Goal: Task Accomplishment & Management: Manage account settings

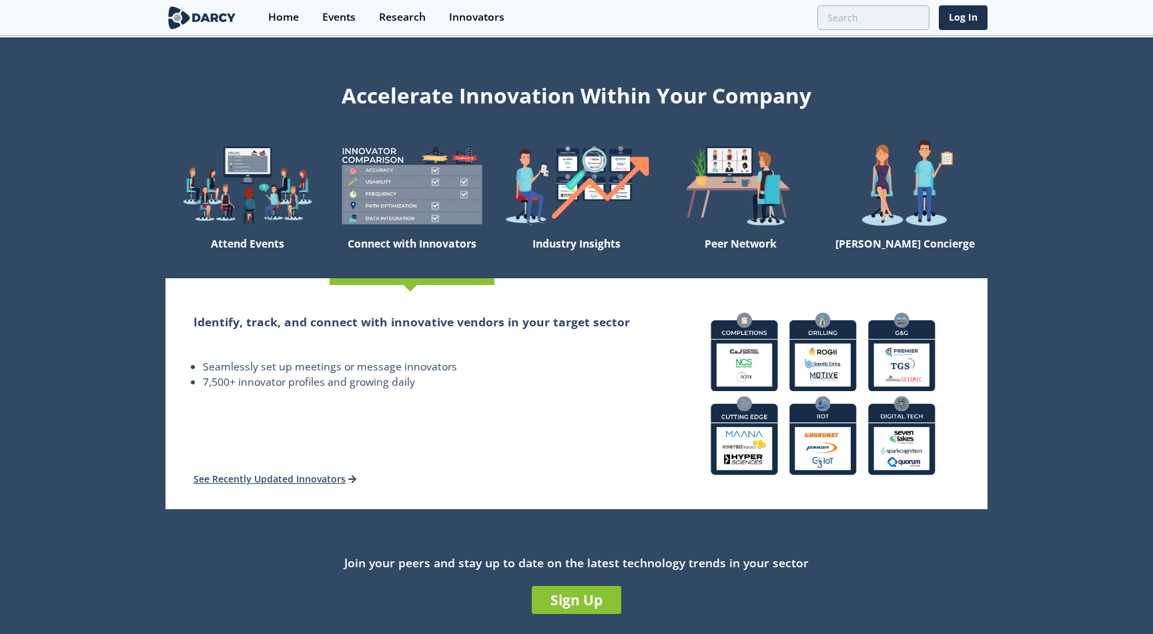
click at [967, 30] on div "Home Events Research Innovators Log In" at bounding box center [622, 17] width 730 height 35
click at [963, 15] on link "Log In" at bounding box center [963, 17] width 49 height 25
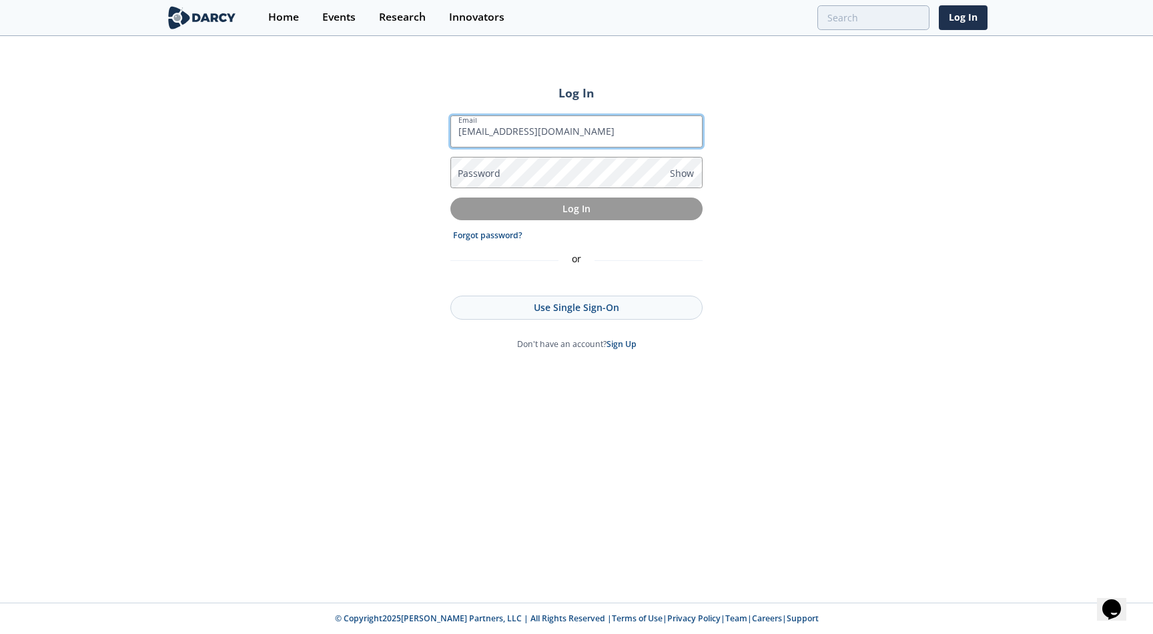
type input "jordan@isleofcode.com"
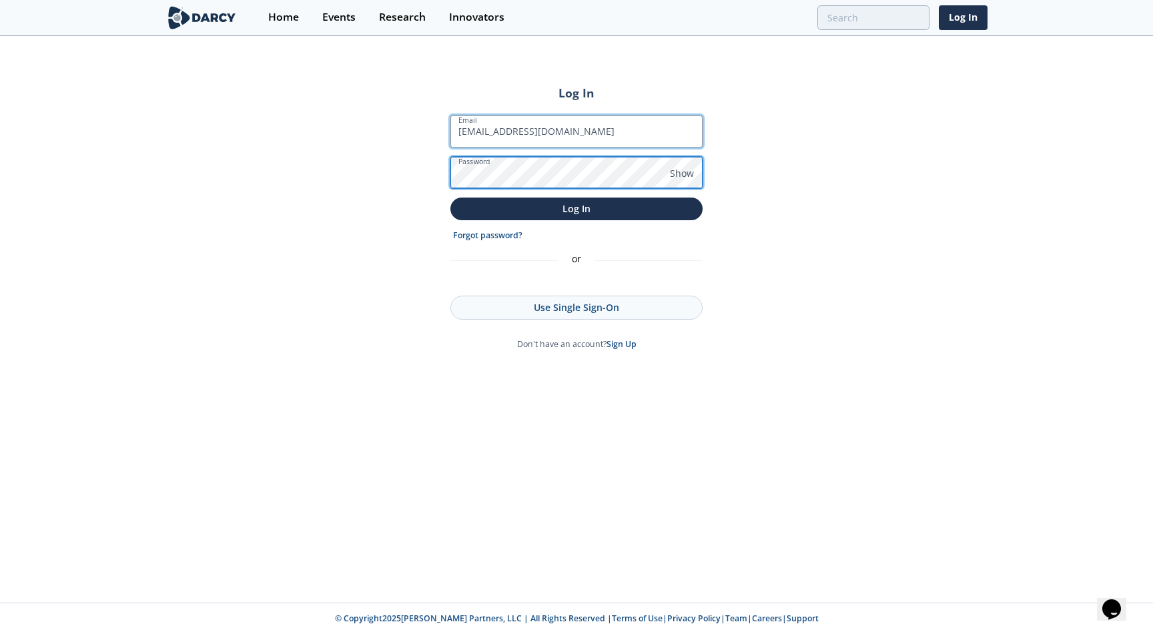
click at [450, 197] on button "Log In" at bounding box center [576, 208] width 252 height 22
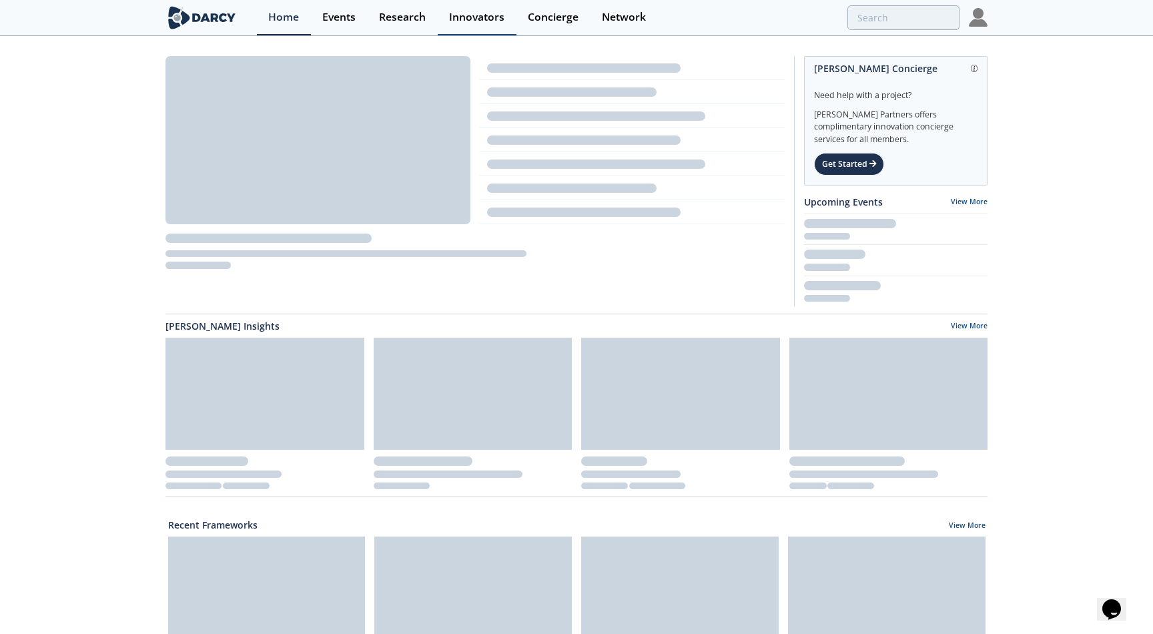
click at [496, 17] on div "Innovators" at bounding box center [476, 17] width 55 height 11
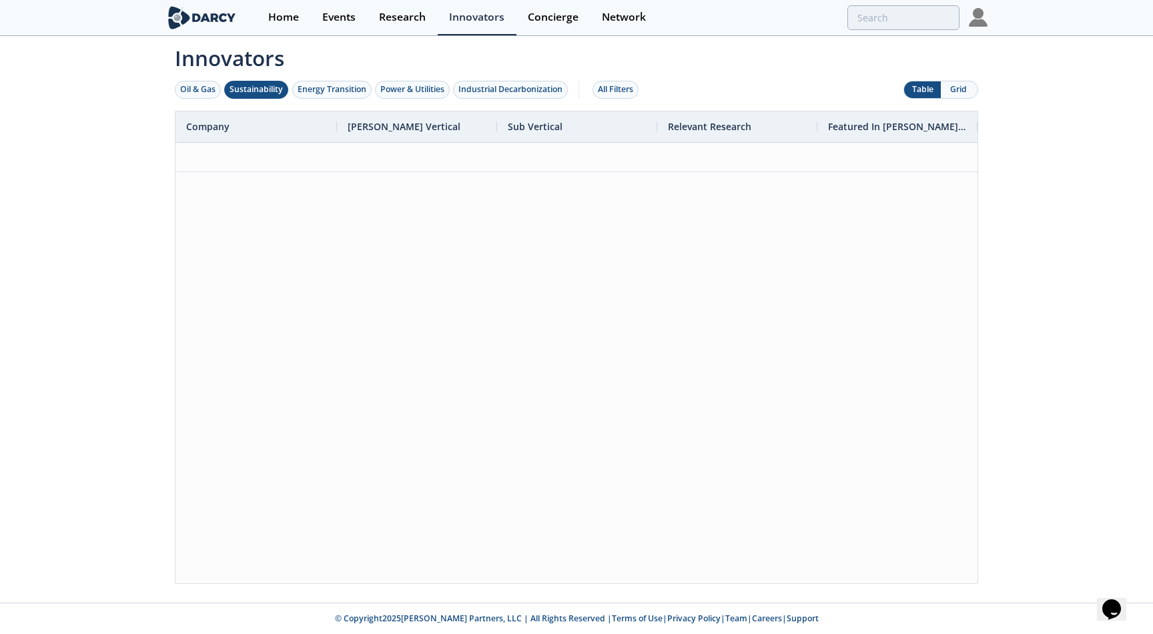
click at [272, 90] on div "Sustainability" at bounding box center [255, 89] width 53 height 12
click at [408, 13] on div "Research" at bounding box center [402, 17] width 47 height 11
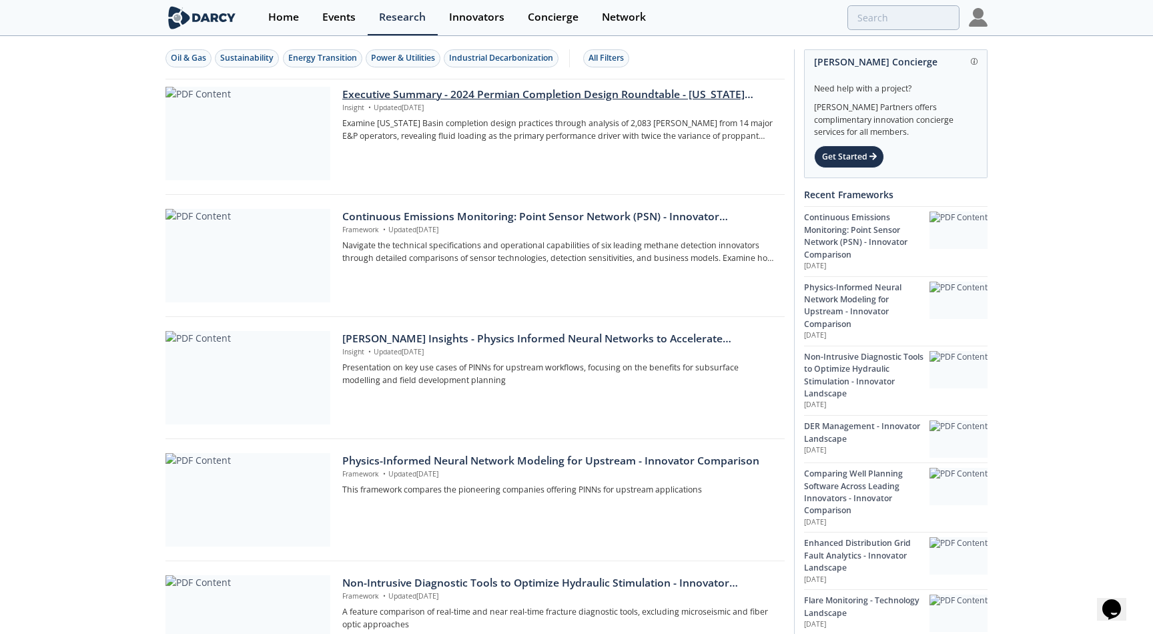
click at [377, 96] on div "Executive Summary - 2024 Permian Completion Design Roundtable - Delaware Basin" at bounding box center [558, 95] width 433 height 16
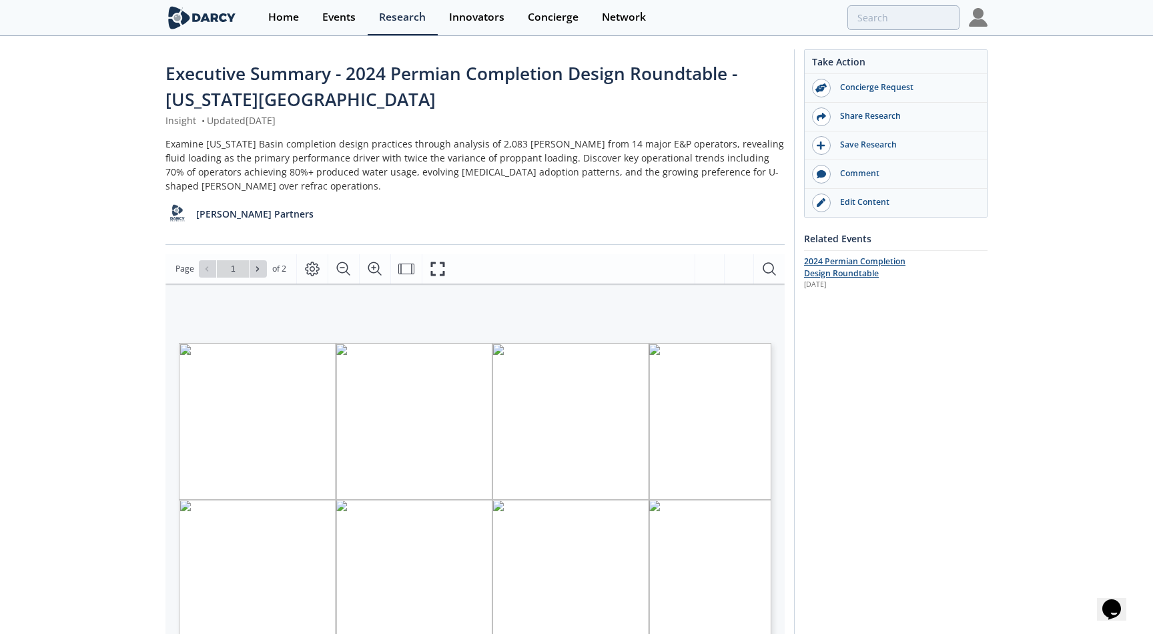
click at [858, 268] on span "2024 Permian Completion Design Roundtable" at bounding box center [854, 266] width 101 height 23
type input "2"
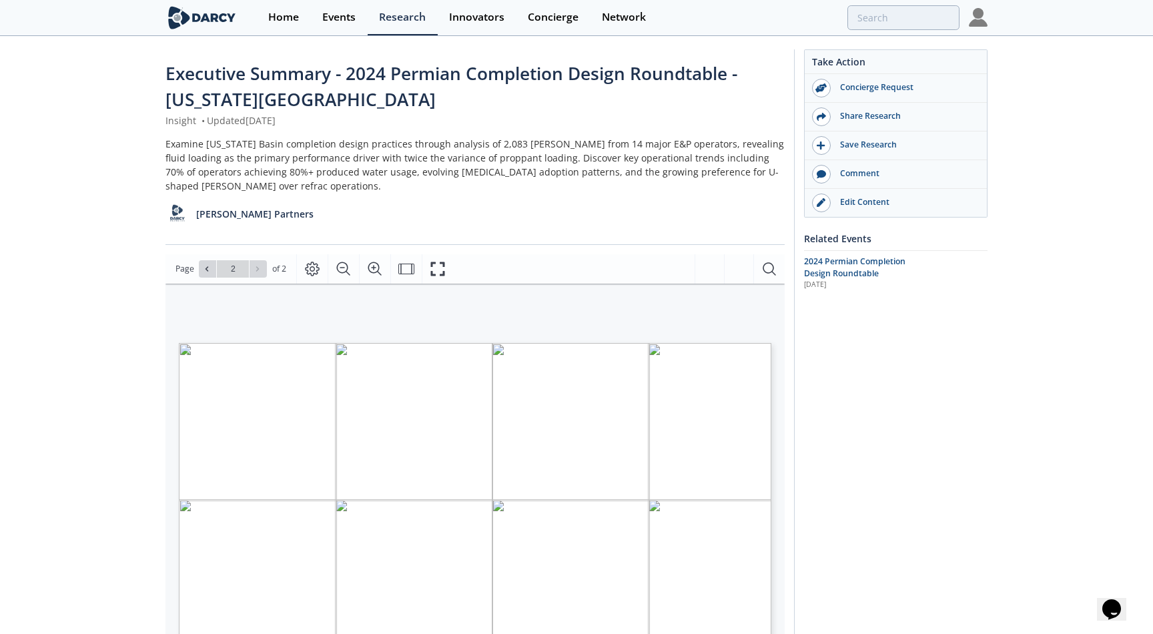
click at [388, 20] on div "Research" at bounding box center [402, 17] width 47 height 11
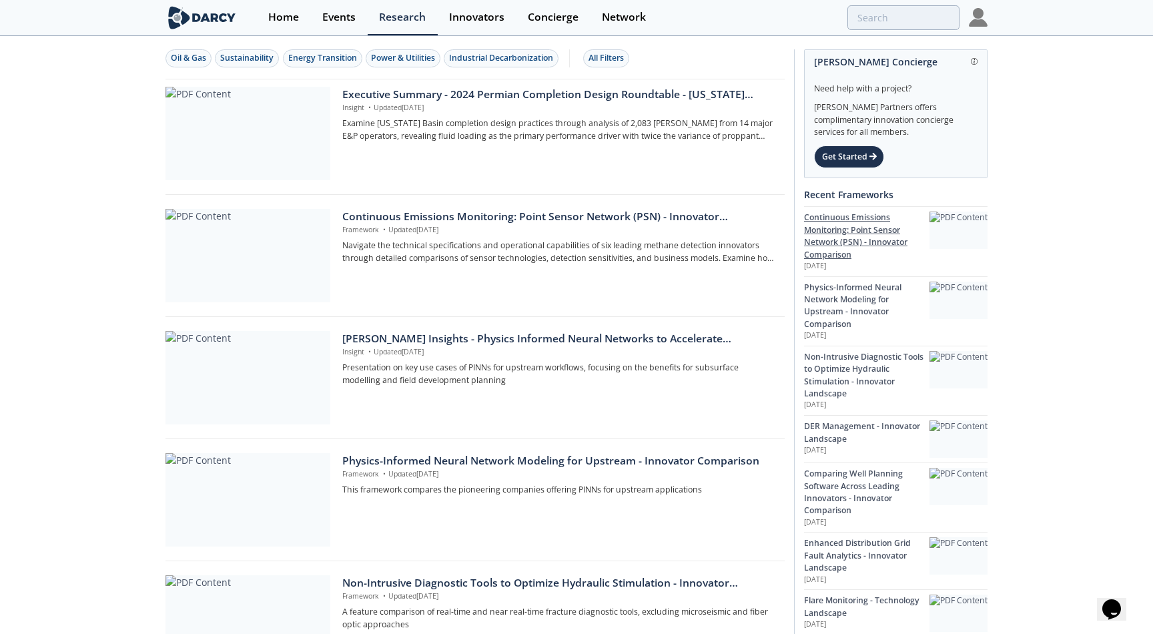
click at [860, 229] on div "Continuous Emissions Monitoring: Point Sensor Network (PSN) - Innovator Compari…" at bounding box center [866, 235] width 125 height 49
click at [847, 293] on div "Physics-Informed Neural Network Modeling for Upstream - Innovator Comparison" at bounding box center [866, 306] width 125 height 49
click at [847, 344] on div "Physics-Informed Neural Network Modeling for Upstream - Innovator Comparison Au…" at bounding box center [895, 310] width 183 height 69
click at [841, 360] on div "Non-Intrusive Diagnostic Tools to Optimize Hydraulic Stimulation - Innovator La…" at bounding box center [866, 375] width 125 height 49
click at [839, 446] on p "Aug 26, 2025" at bounding box center [866, 450] width 125 height 11
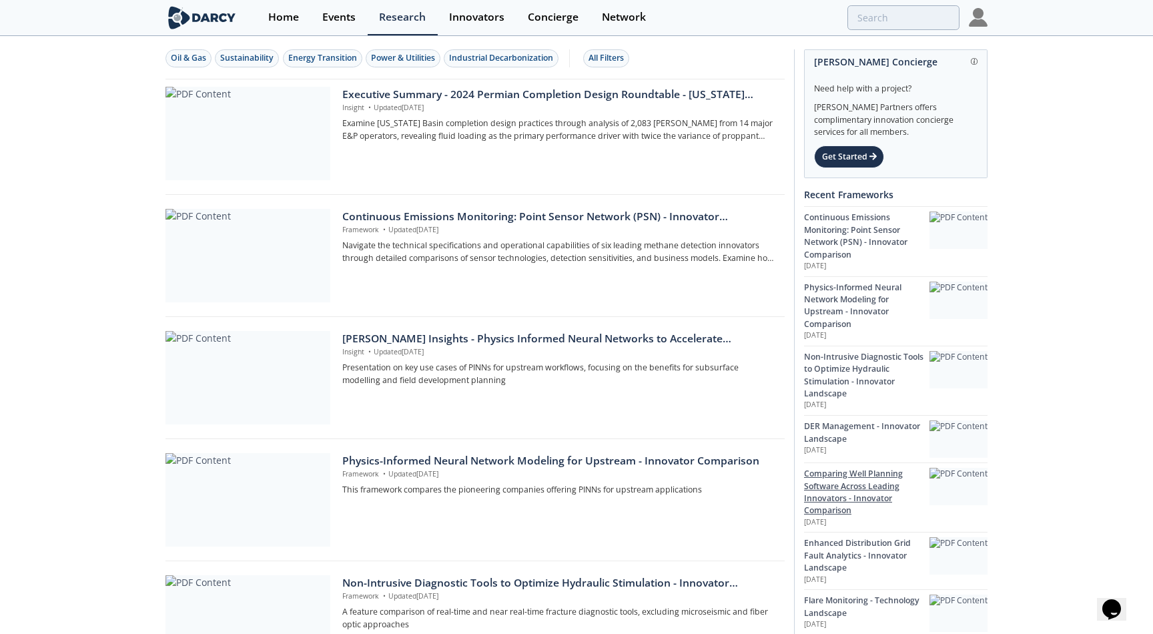
click at [837, 487] on div "Comparing Well Planning Software Across Leading Innovators - Innovator Comparis…" at bounding box center [866, 492] width 125 height 49
click at [837, 558] on div "Enhanced Distribution Grid Fault Analytics - Innovator Landscape" at bounding box center [866, 555] width 125 height 37
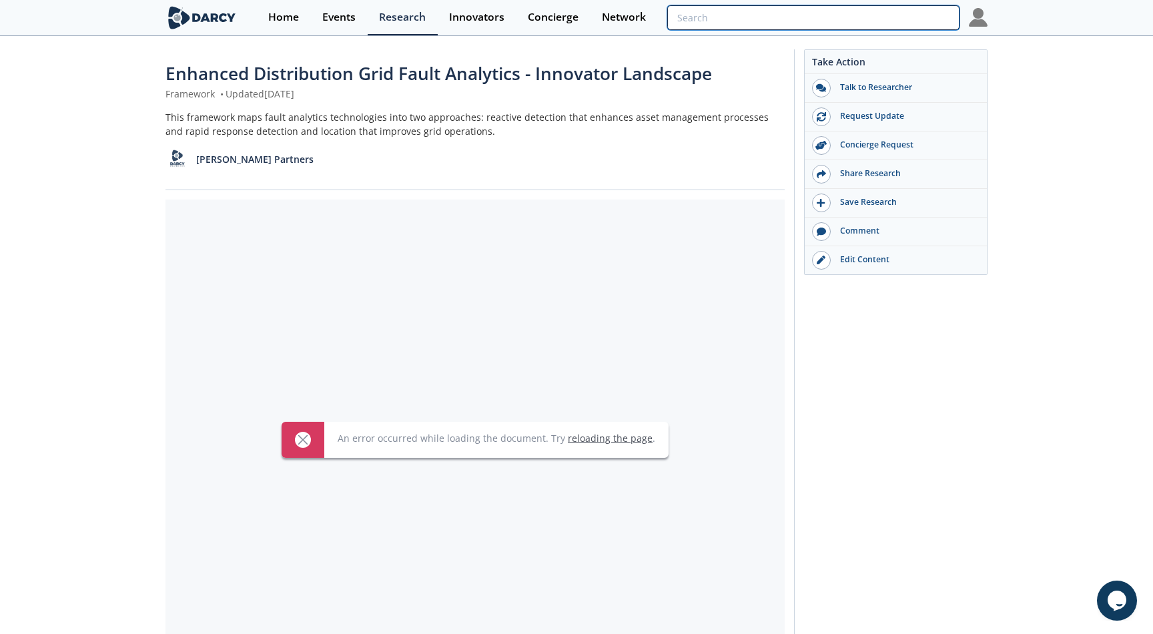
click at [881, 19] on input "search" at bounding box center [813, 17] width 292 height 25
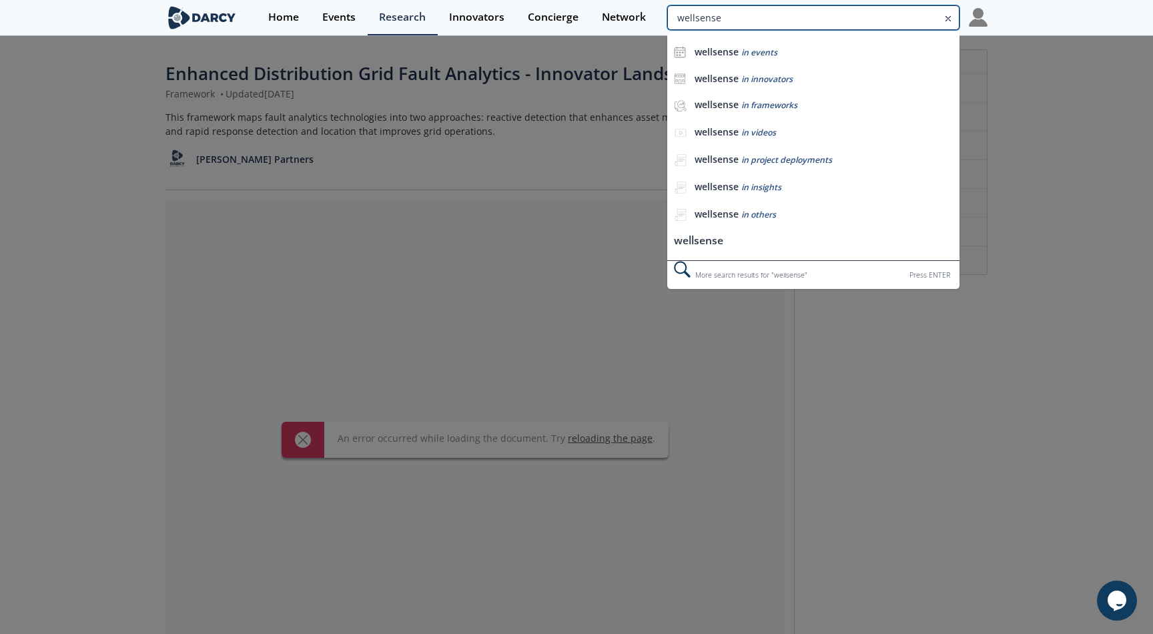
type input "wellsense"
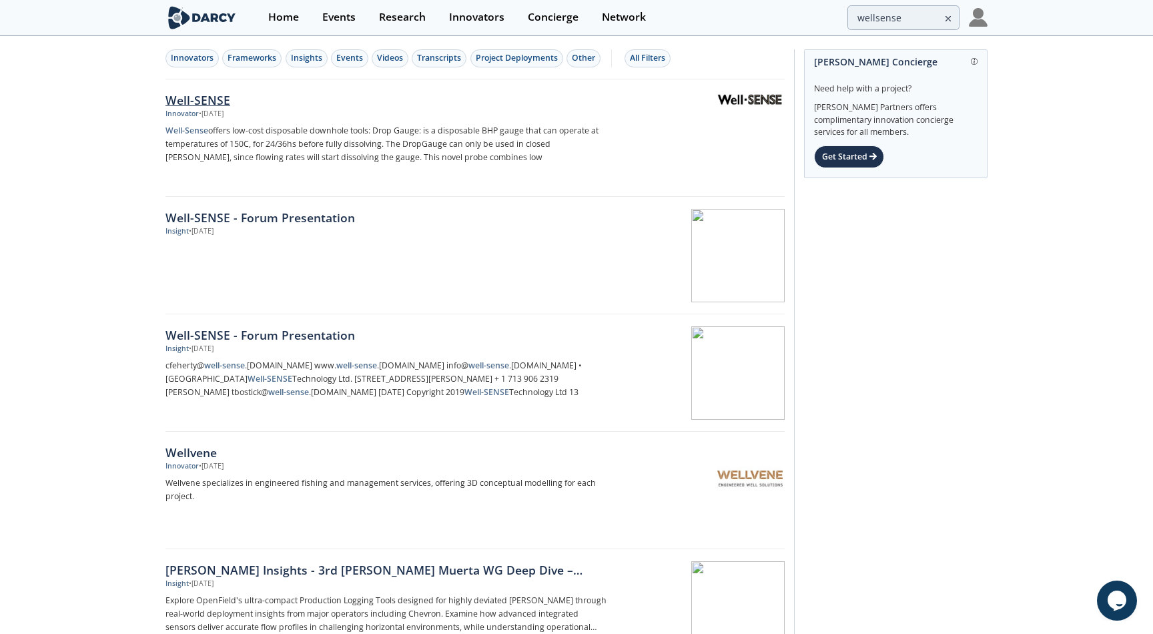
click at [191, 94] on div "Well-SENSE" at bounding box center [386, 99] width 442 height 17
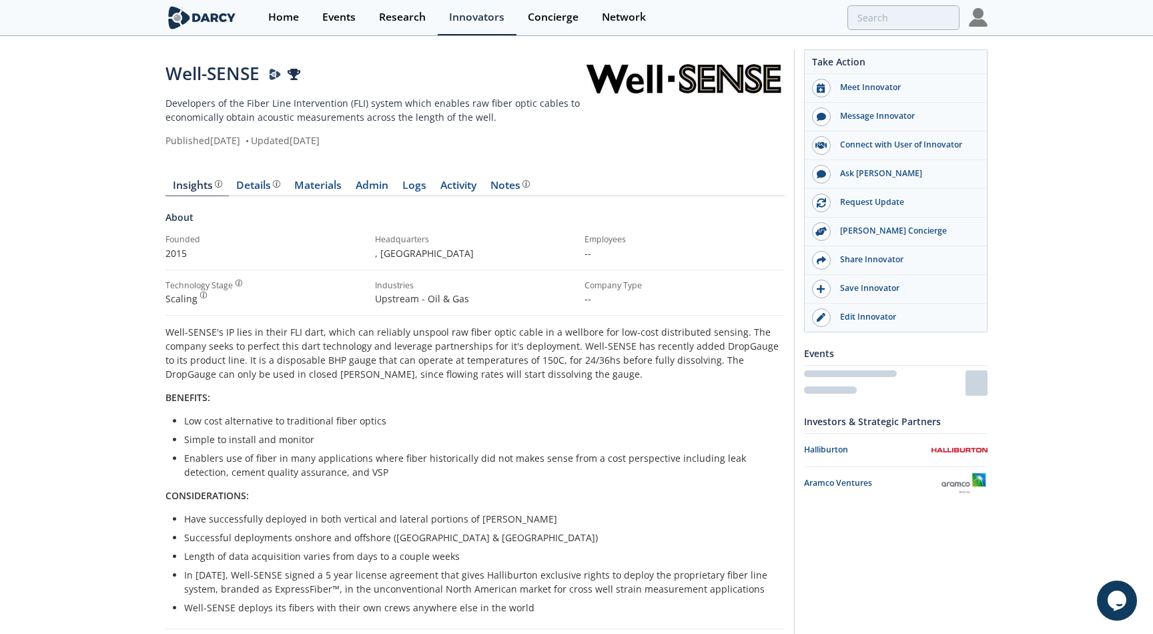
type input "wellsense"
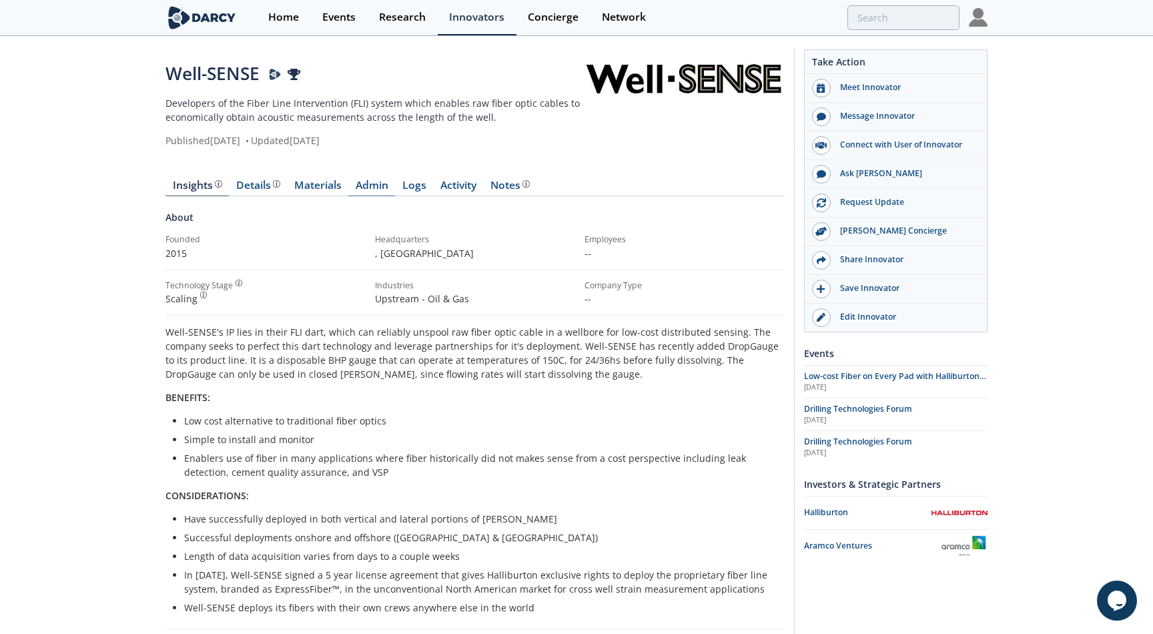
click at [388, 184] on link "Admin" at bounding box center [371, 188] width 47 height 16
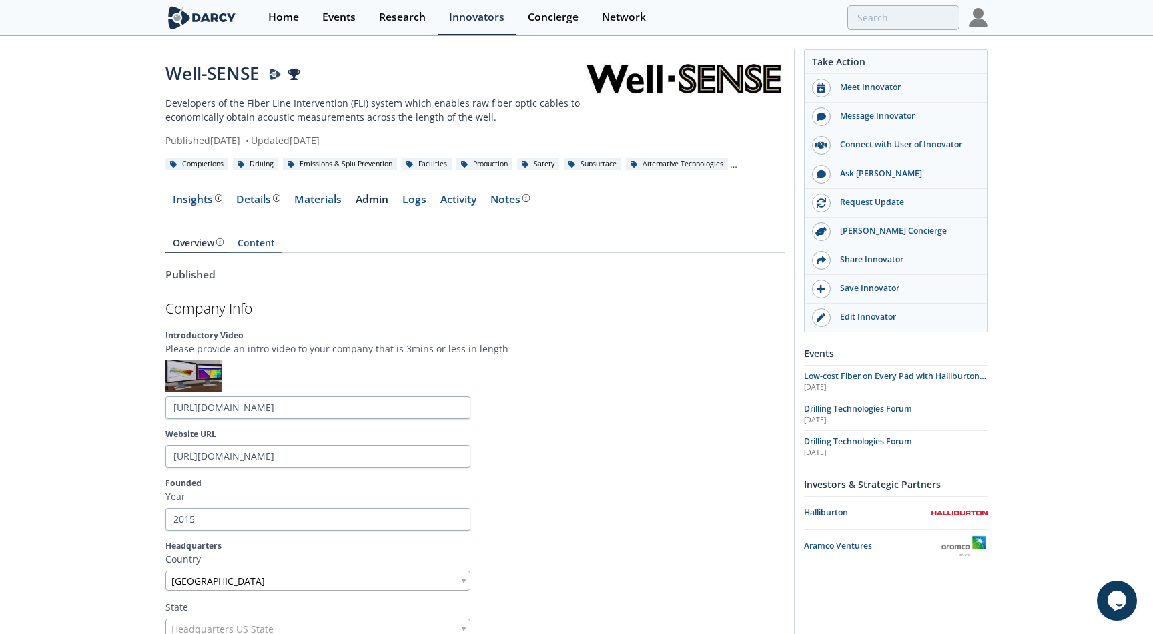
click at [268, 247] on link "Content" at bounding box center [255, 245] width 51 height 15
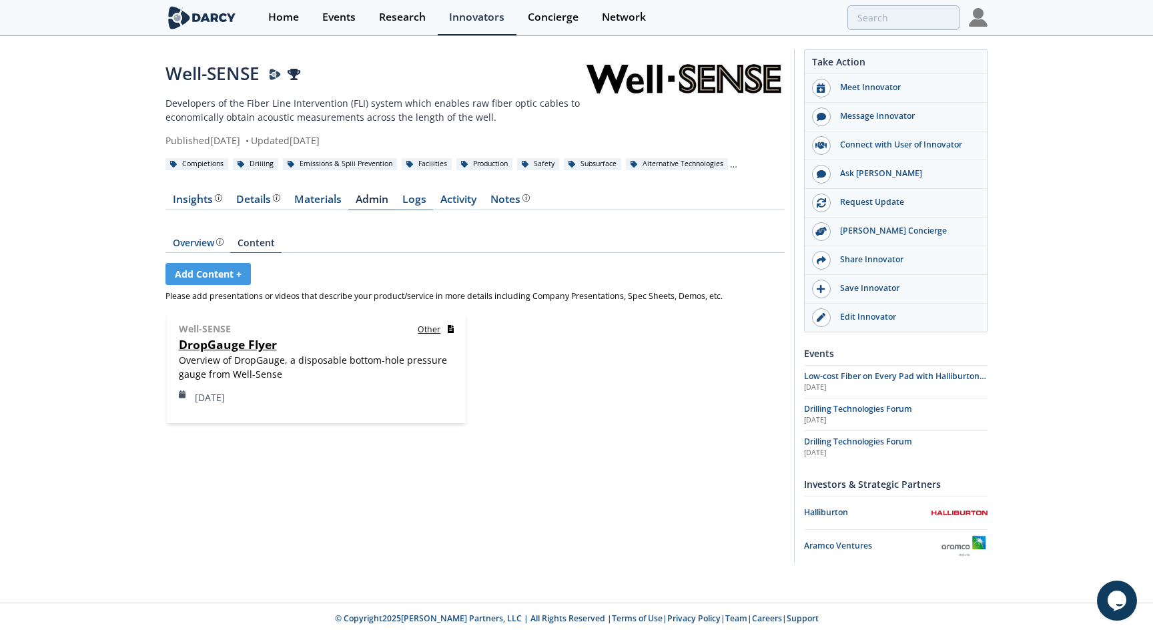
click at [412, 194] on link "Logs" at bounding box center [414, 202] width 38 height 16
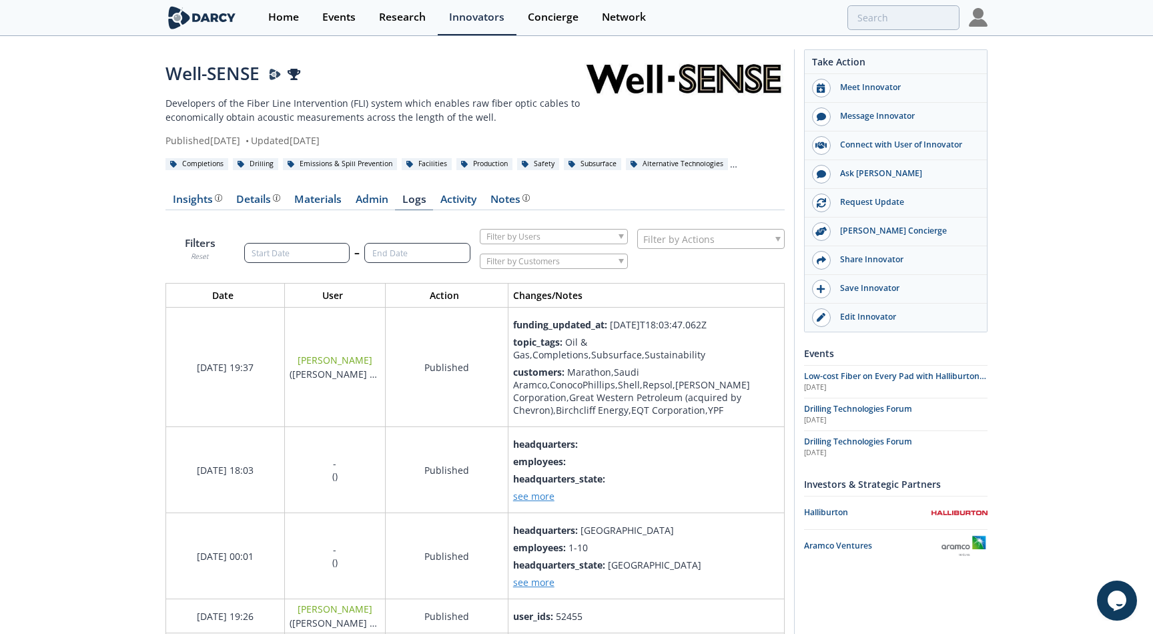
scroll to position [1726, 620]
click at [461, 197] on link "Activity" at bounding box center [458, 202] width 50 height 16
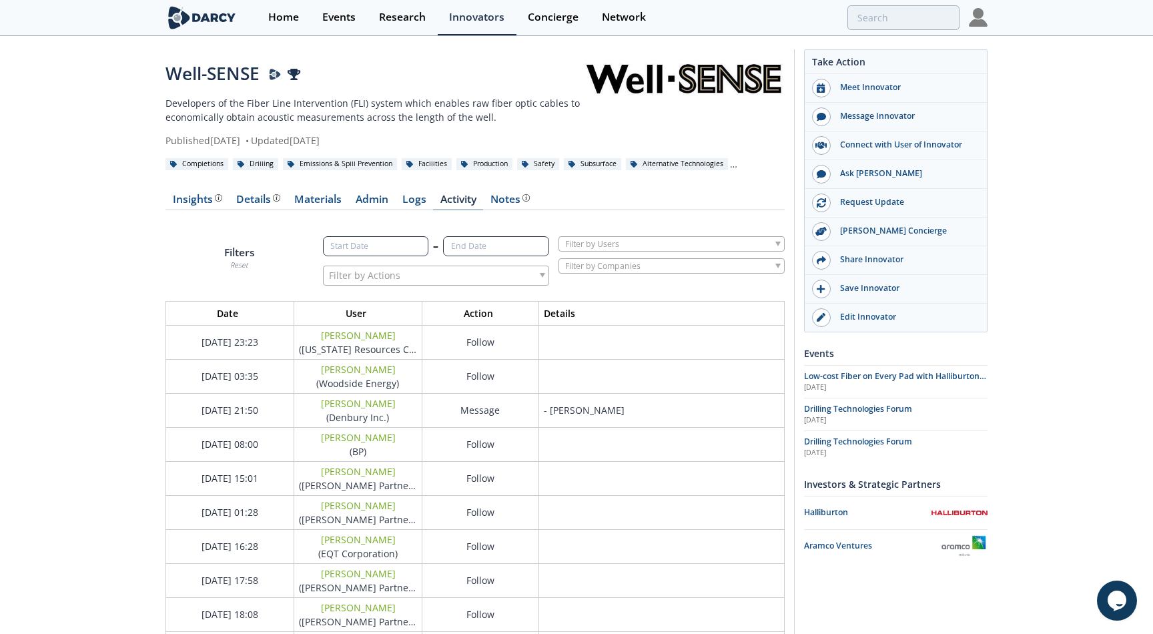
scroll to position [478, 620]
click at [510, 195] on div "Notes Internal Notes are shared with users from [PERSON_NAME] Partners only" at bounding box center [509, 199] width 39 height 11
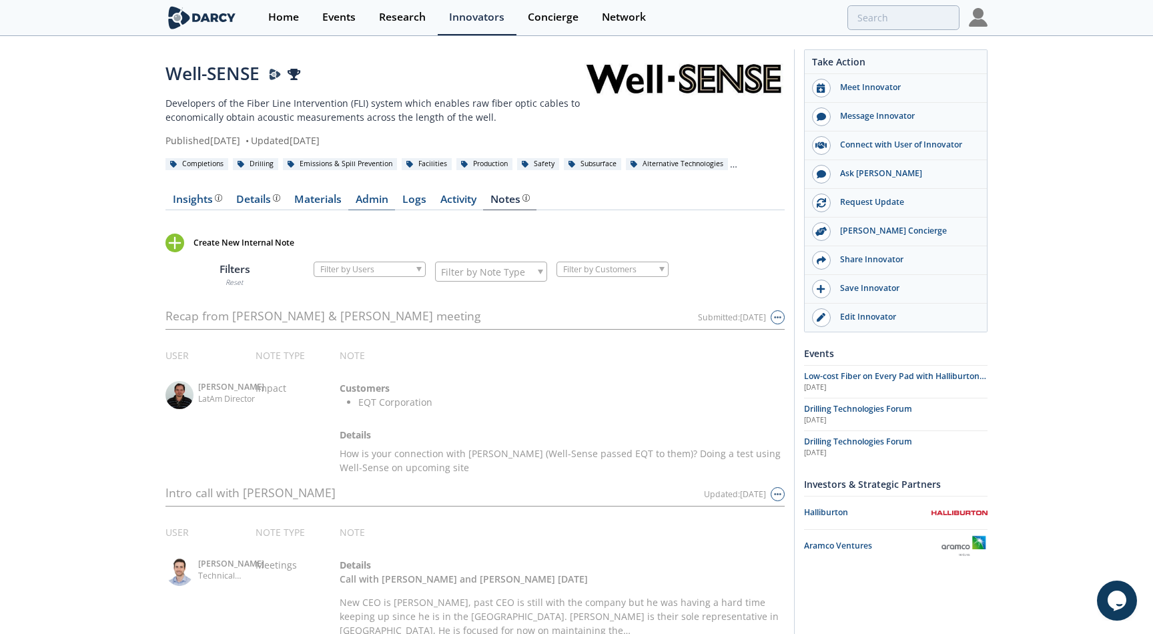
click at [391, 197] on link "Admin" at bounding box center [371, 202] width 47 height 16
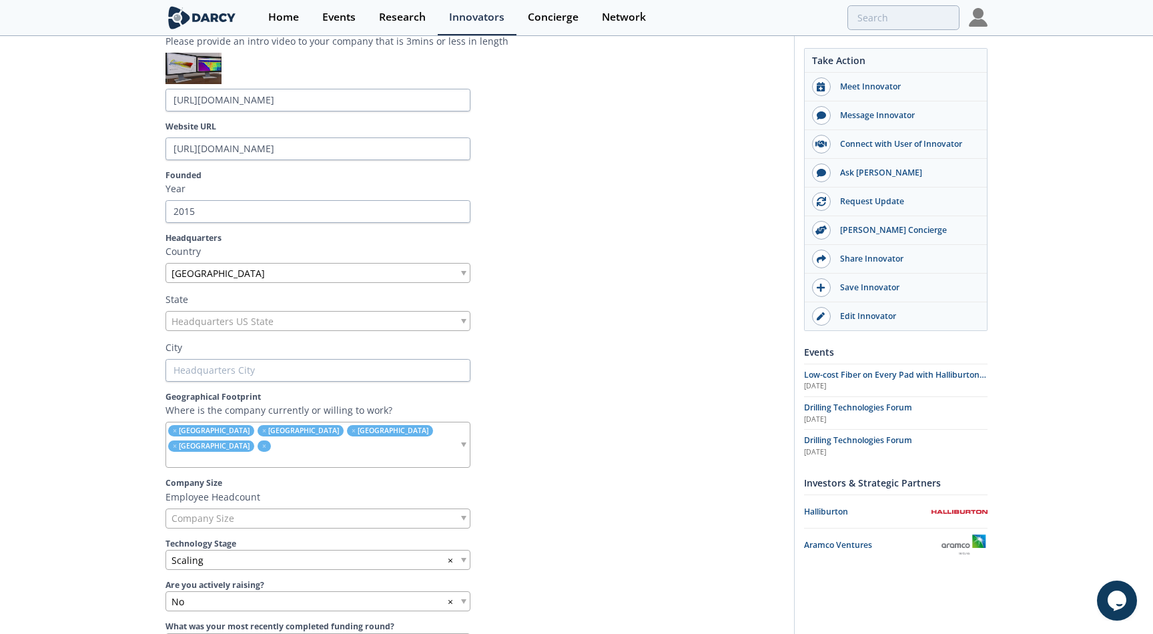
scroll to position [303, 0]
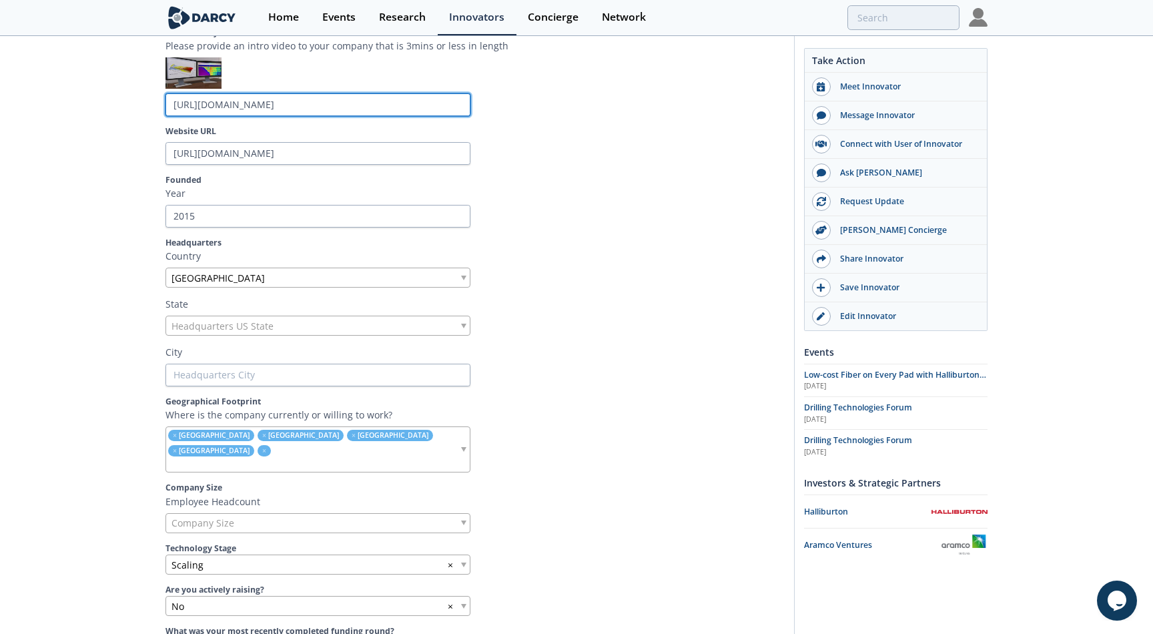
click at [288, 109] on input "[URL][DOMAIN_NAME]" at bounding box center [317, 104] width 305 height 23
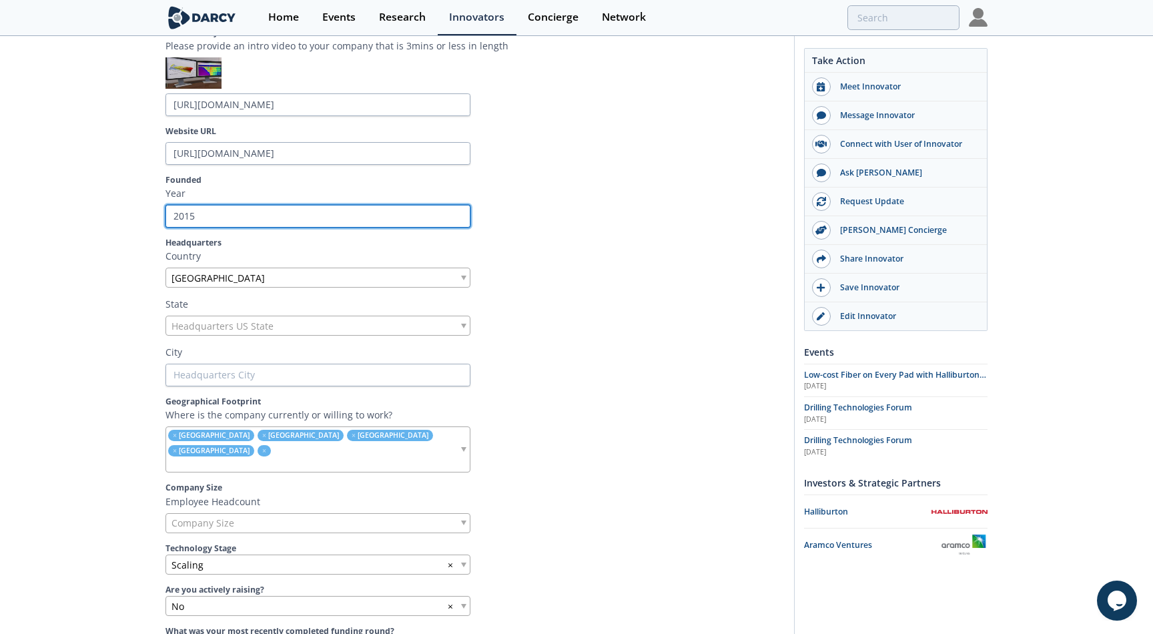
click at [264, 222] on input "2015" at bounding box center [317, 216] width 305 height 23
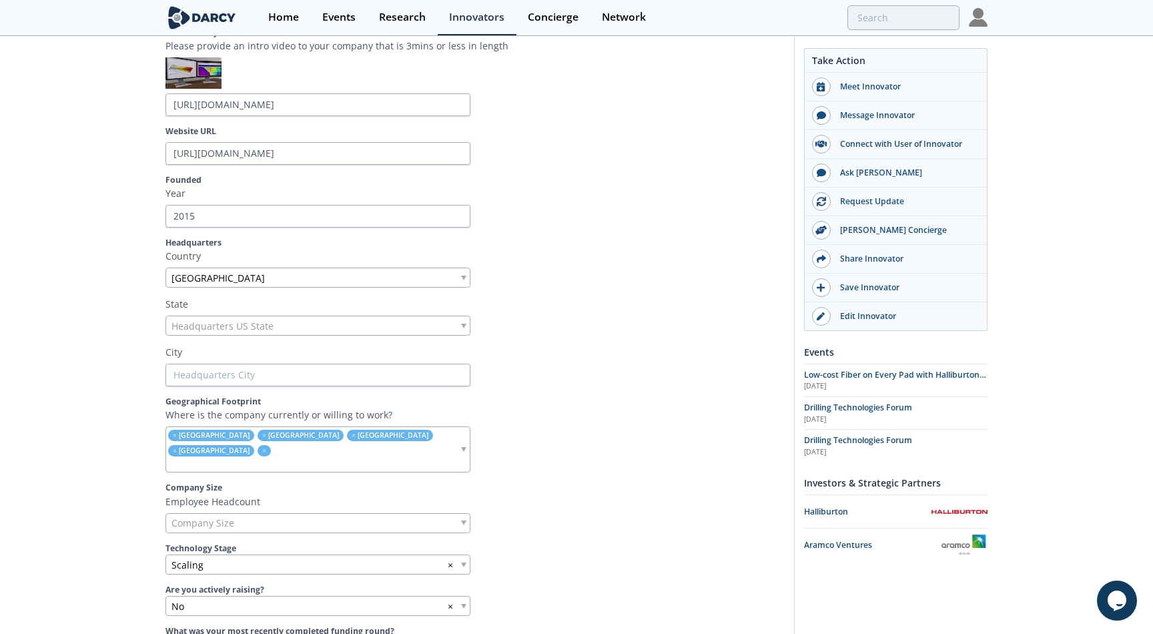
click at [306, 266] on div "Headquarters Country [GEOGRAPHIC_DATA]" at bounding box center [474, 262] width 619 height 51
click at [297, 275] on div "[GEOGRAPHIC_DATA]" at bounding box center [317, 278] width 305 height 20
click at [303, 272] on div "[GEOGRAPHIC_DATA]" at bounding box center [317, 278] width 305 height 20
click at [282, 328] on div "Headquarters US State" at bounding box center [317, 326] width 305 height 20
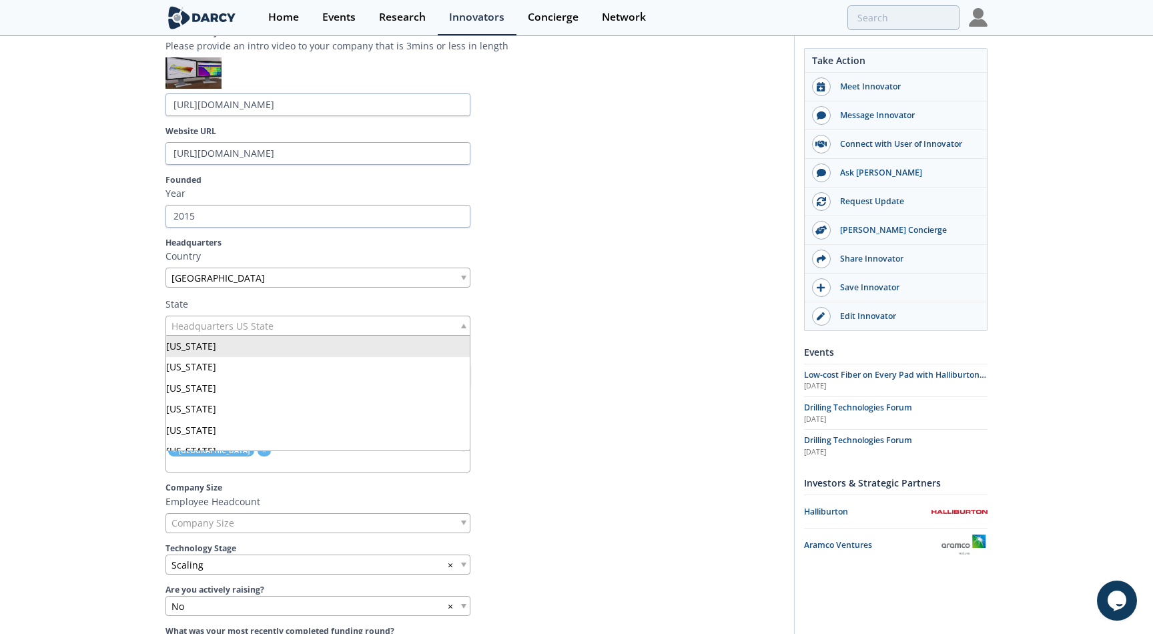
click at [282, 328] on div "Headquarters US State" at bounding box center [317, 326] width 305 height 20
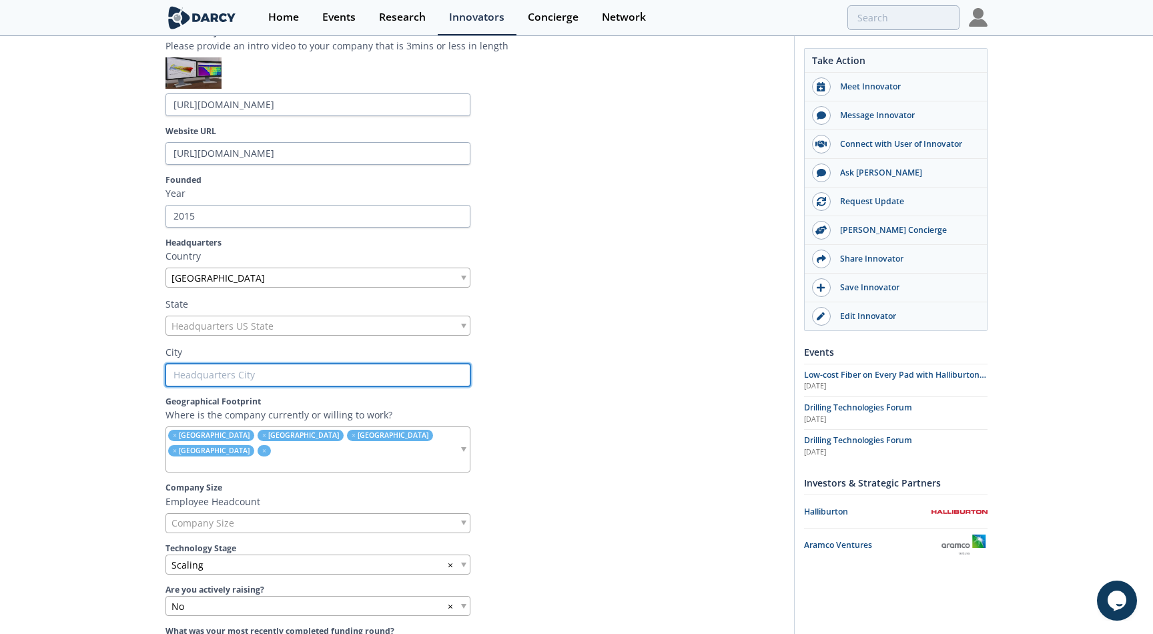
click at [262, 372] on input "text" at bounding box center [317, 375] width 305 height 23
click at [242, 458] on input "search" at bounding box center [312, 465] width 293 height 14
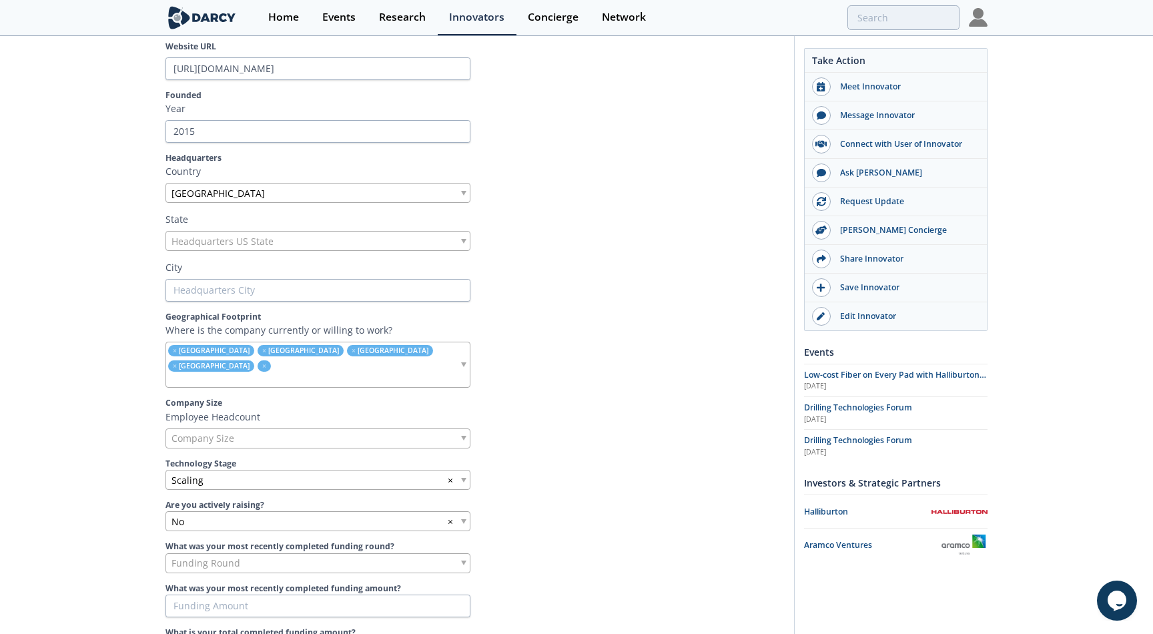
scroll to position [392, 0]
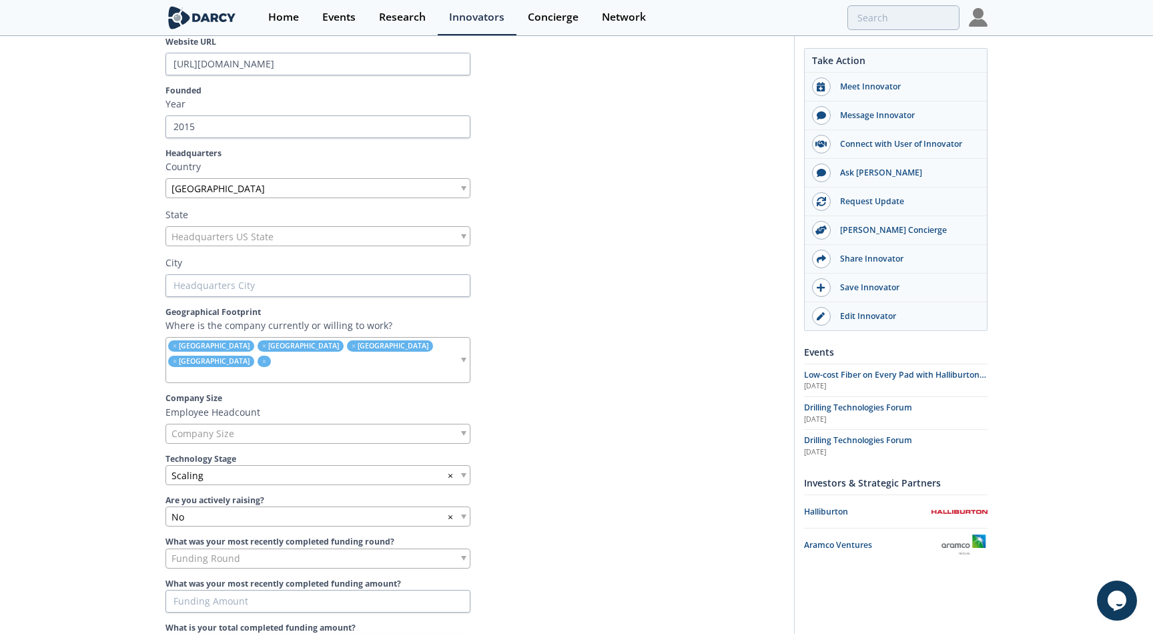
click at [253, 405] on p "Employee Headcount" at bounding box center [474, 412] width 619 height 14
click at [228, 424] on span "Company Size" at bounding box center [202, 433] width 63 height 19
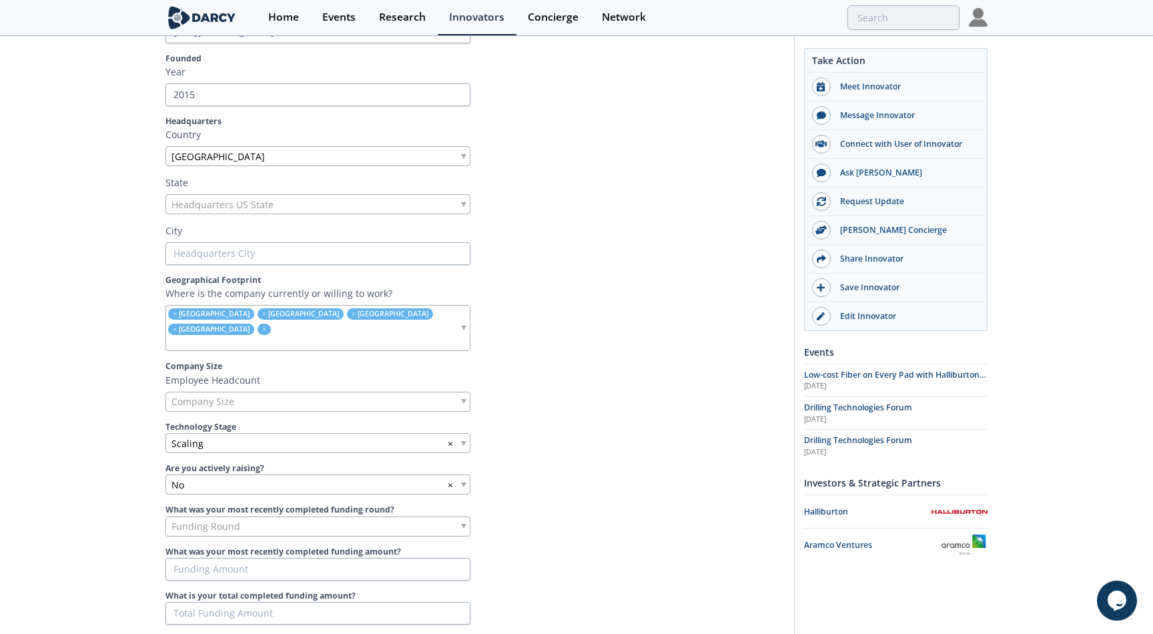
scroll to position [426, 0]
click at [228, 432] on div "Scaling ×" at bounding box center [317, 442] width 305 height 20
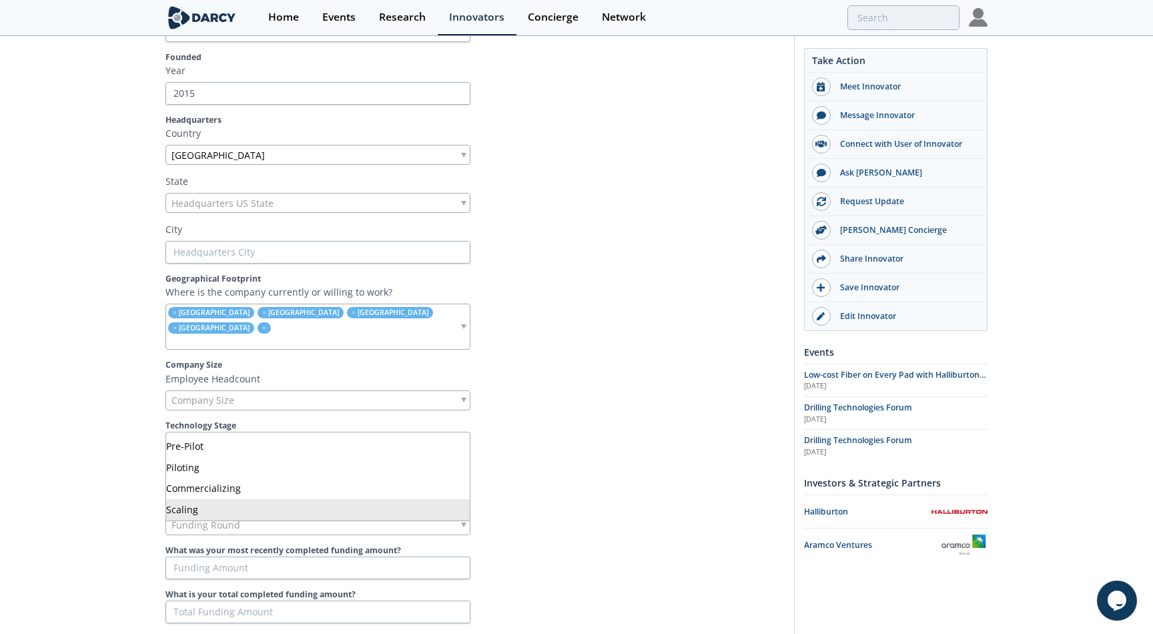
click at [228, 432] on div "Scaling ×" at bounding box center [317, 442] width 305 height 20
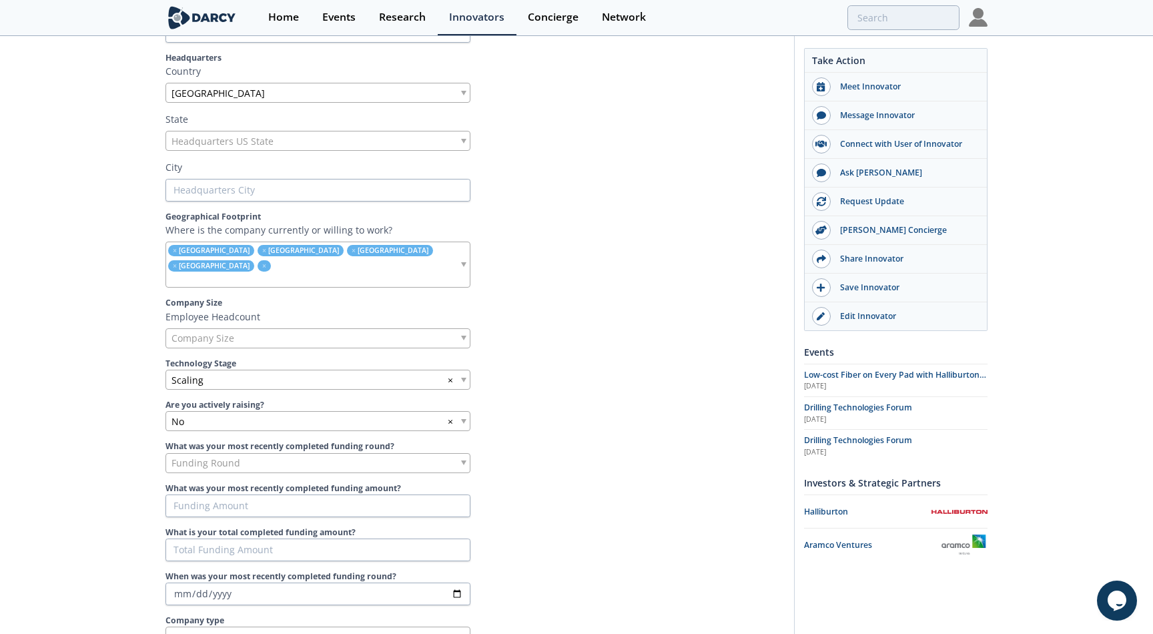
scroll to position [493, 0]
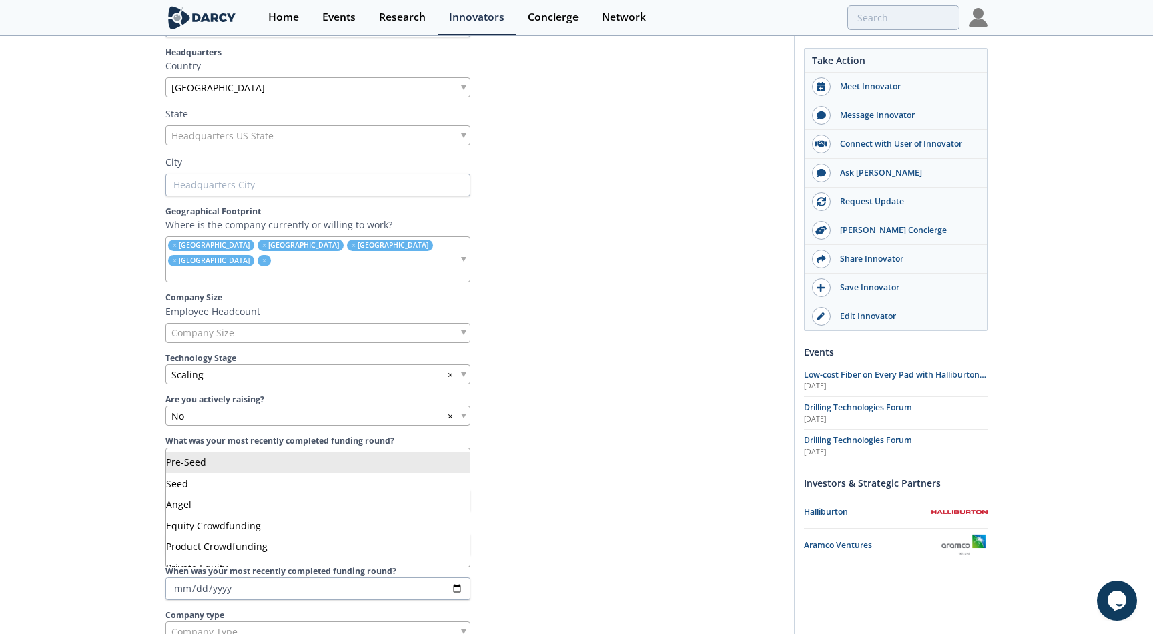
click at [235, 448] on span "Funding Round" at bounding box center [205, 457] width 69 height 19
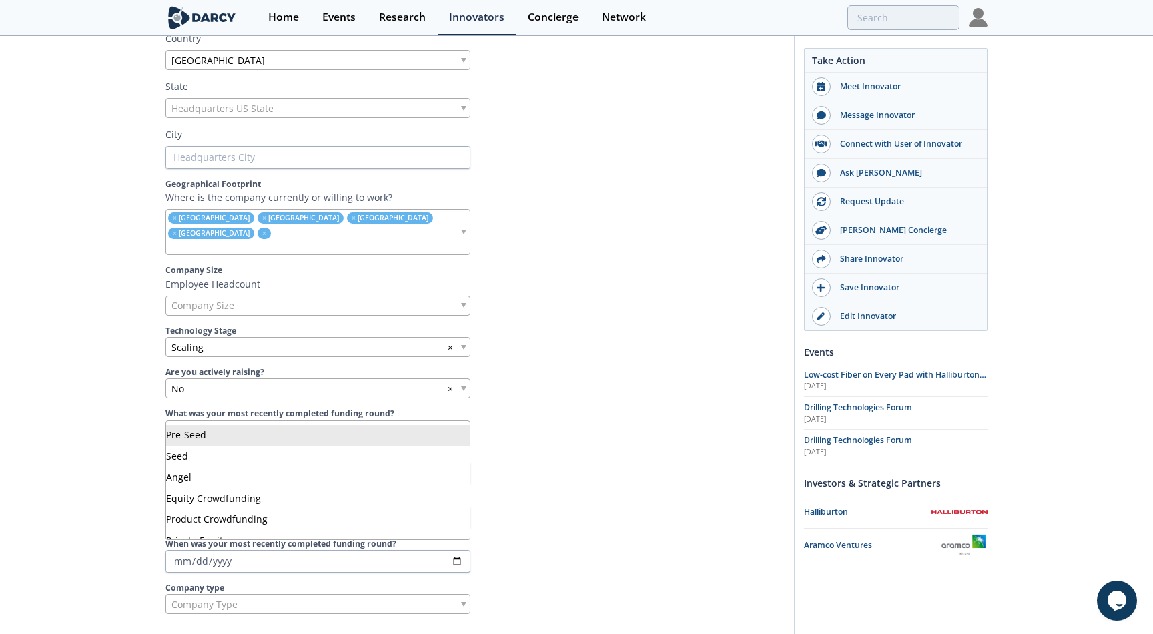
click at [628, 378] on div at bounding box center [632, 388] width 305 height 20
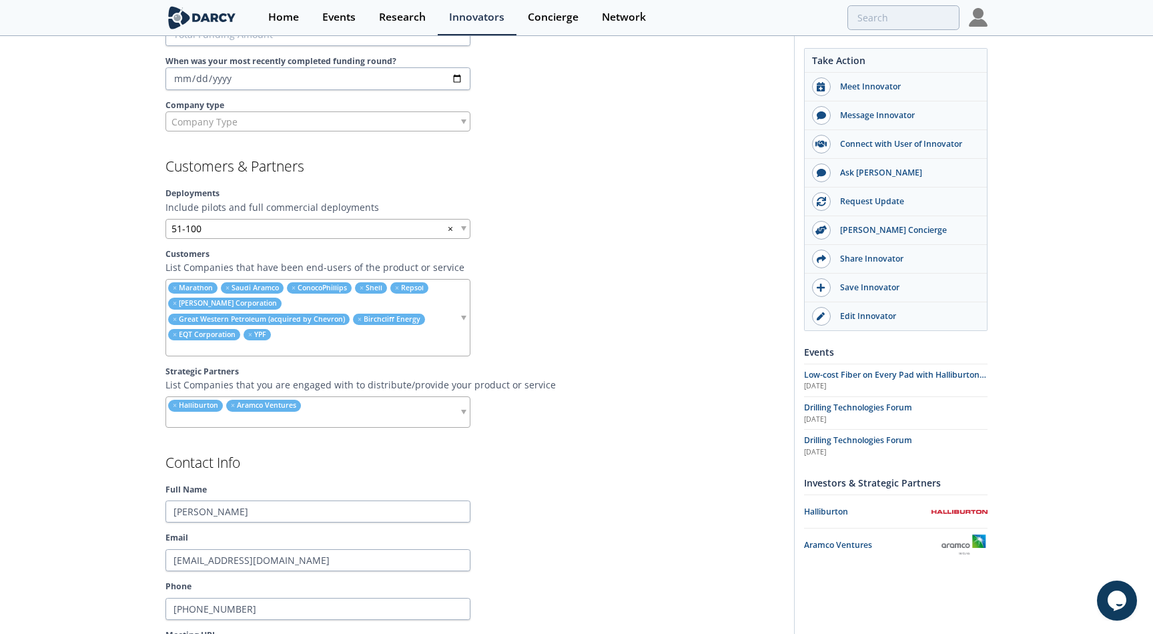
scroll to position [1001, 0]
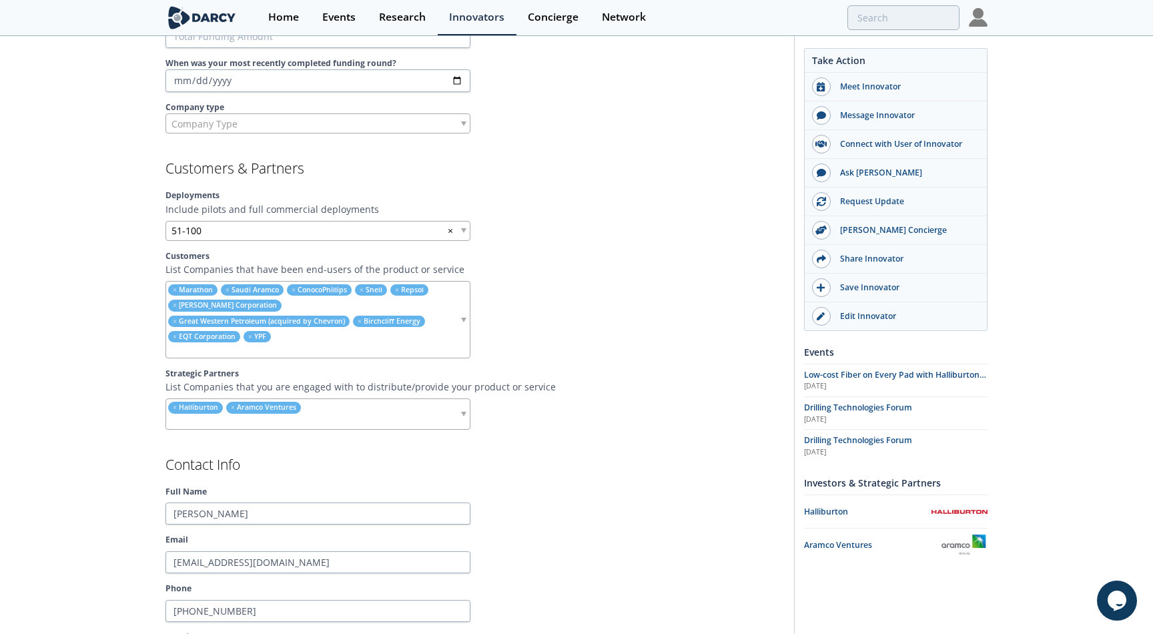
click at [306, 227] on section "Customers & Partners Deployments Include pilots and full commercial deployments…" at bounding box center [474, 295] width 619 height 268
click at [306, 221] on div "51-100 ×" at bounding box center [317, 231] width 305 height 20
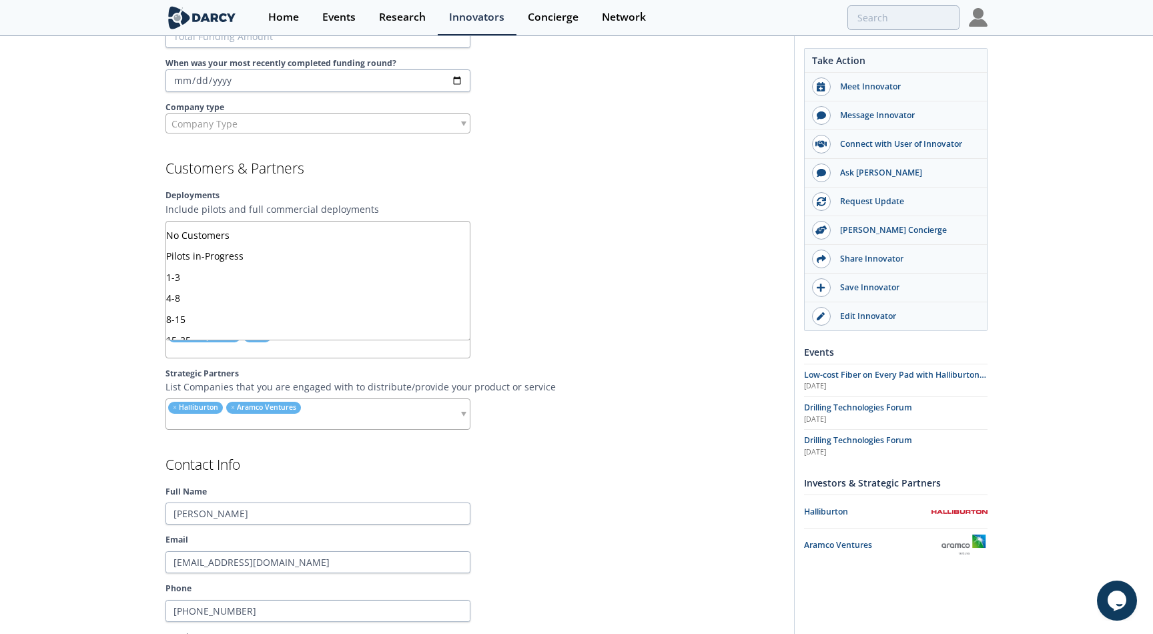
scroll to position [54, 0]
click at [542, 486] on label "Full Name" at bounding box center [474, 492] width 619 height 12
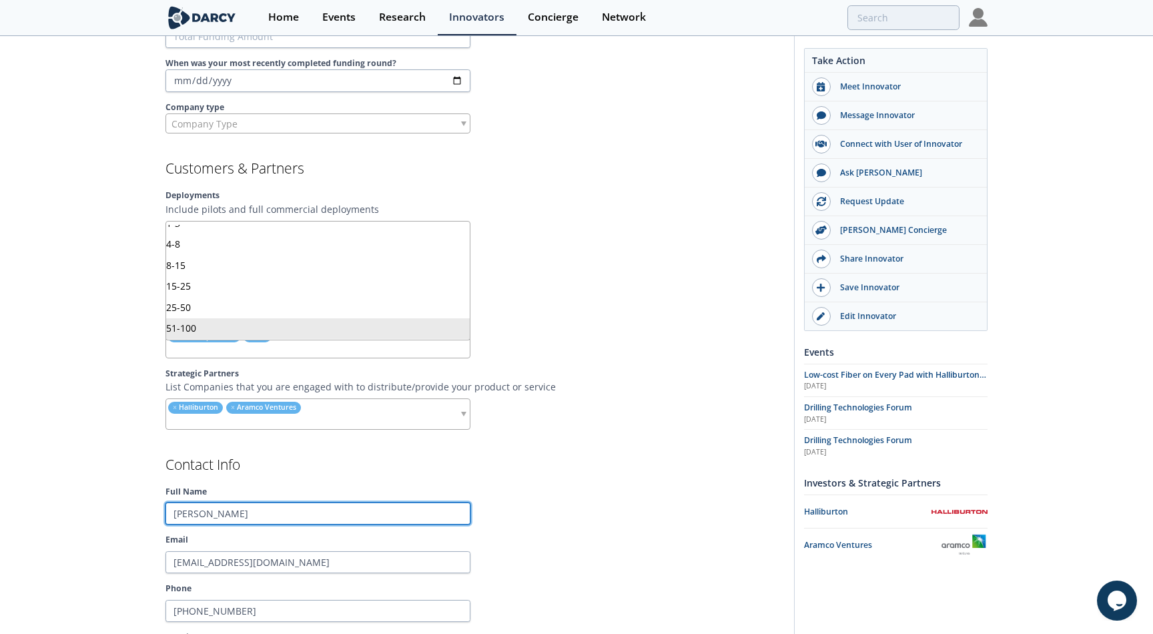
click at [470, 502] on input "[PERSON_NAME]" at bounding box center [317, 513] width 305 height 23
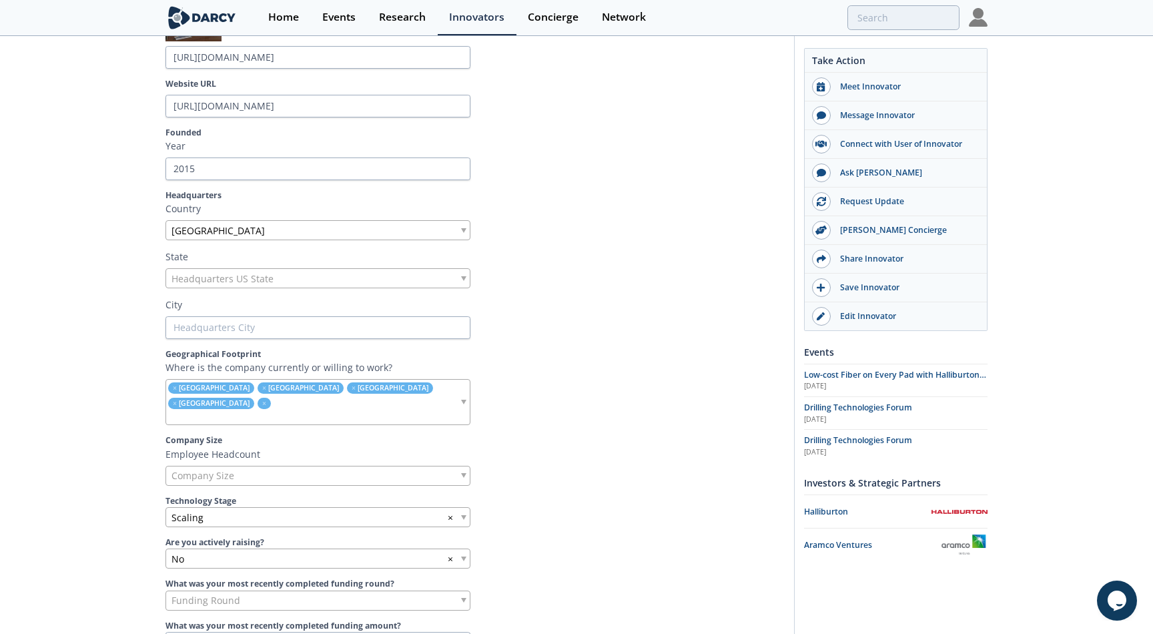
scroll to position [412, 0]
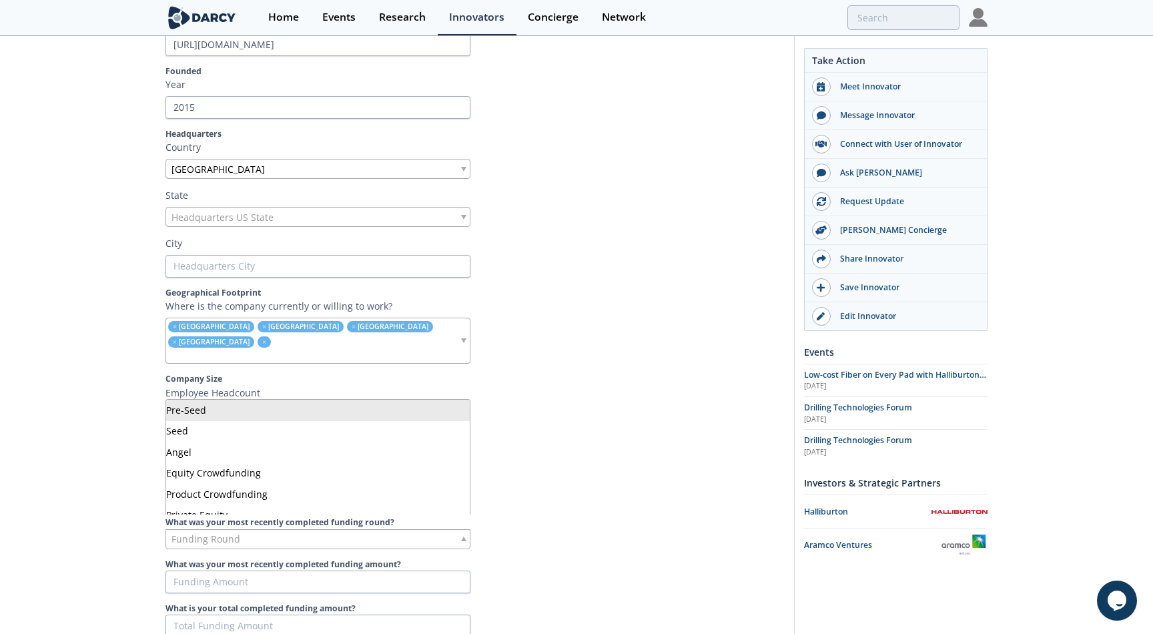
click at [397, 529] on div "Funding Round" at bounding box center [317, 539] width 305 height 20
click at [578, 516] on label "What was your most recently completed funding round?" at bounding box center [474, 522] width 619 height 12
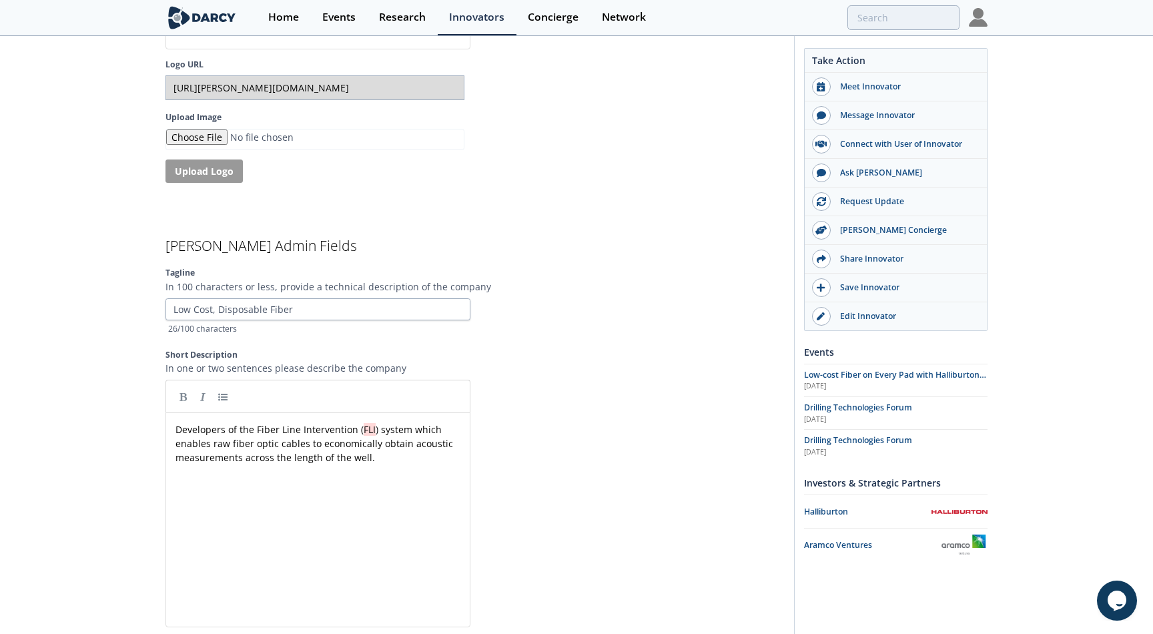
scroll to position [2682, 0]
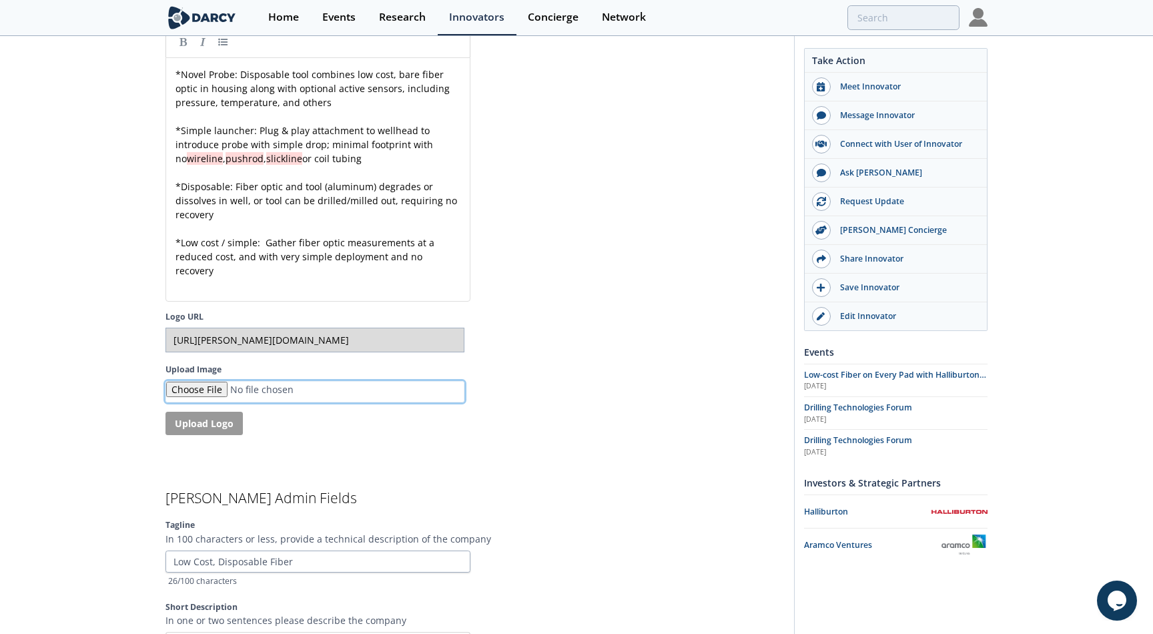
click at [213, 381] on input "Upload Image" at bounding box center [314, 392] width 299 height 22
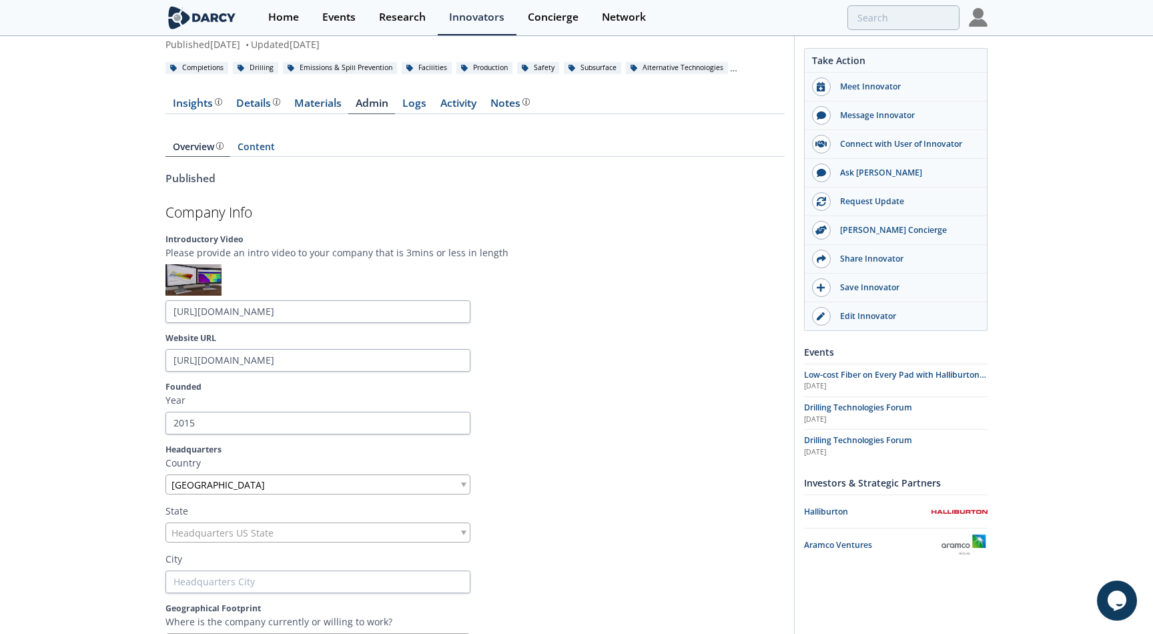
scroll to position [0, 0]
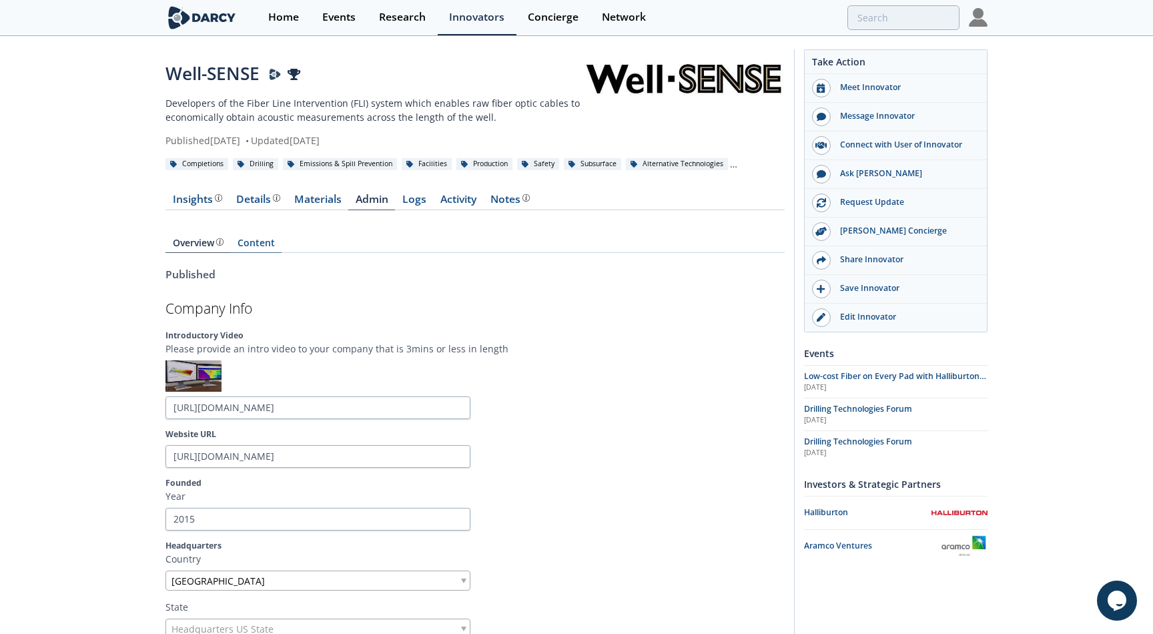
click at [276, 241] on link "Content" at bounding box center [255, 245] width 51 height 15
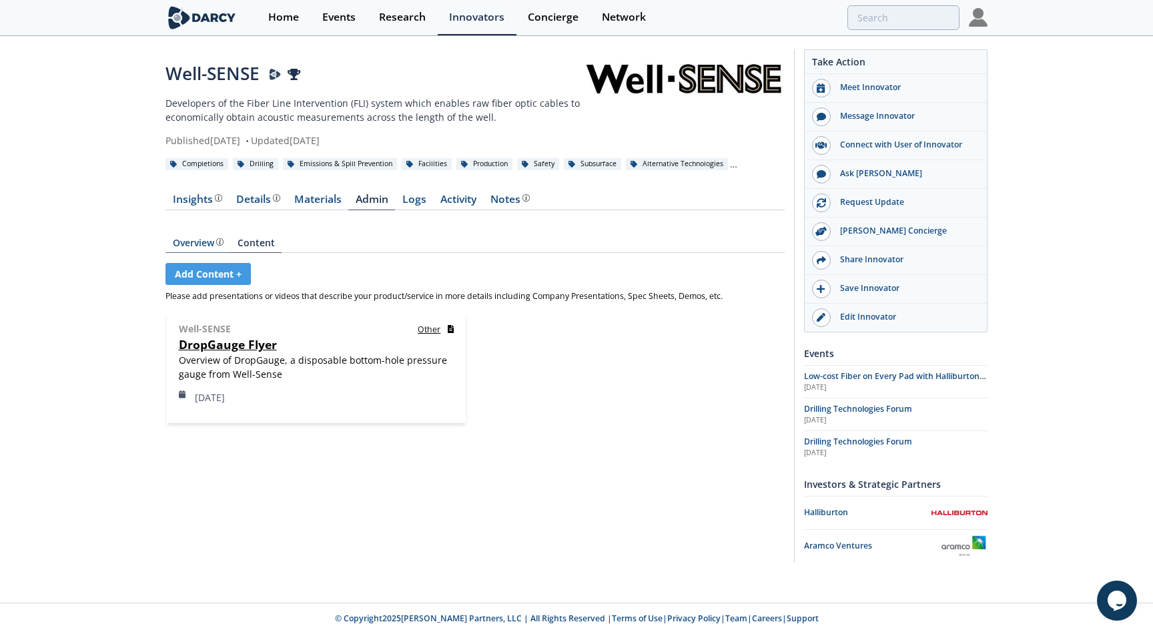
click at [202, 243] on div "Overview" at bounding box center [198, 242] width 51 height 9
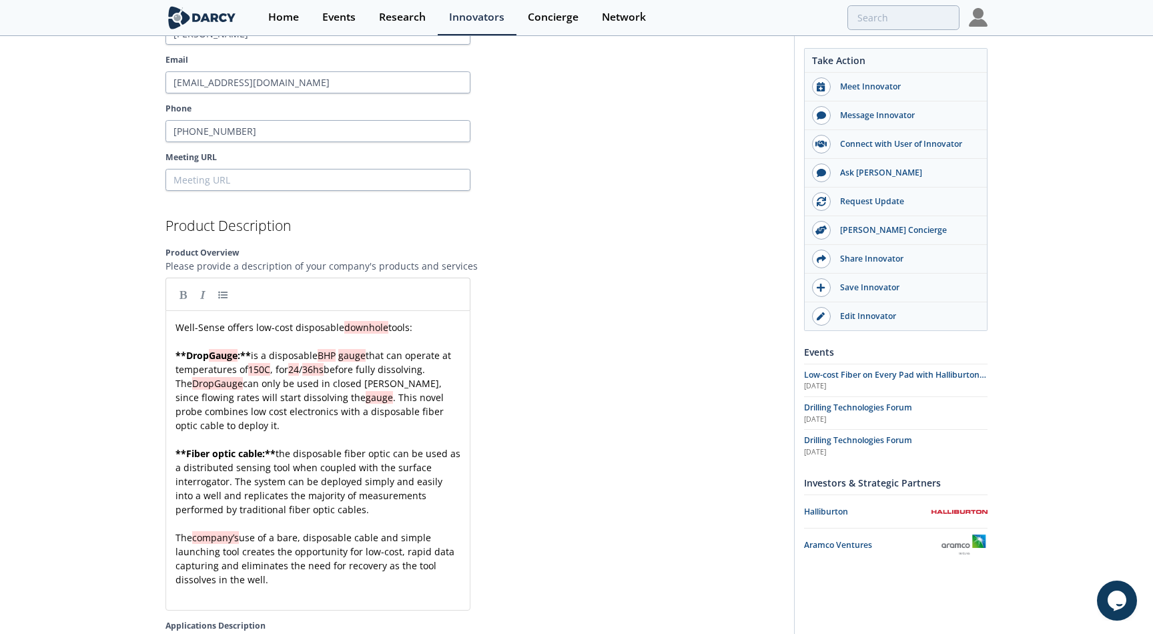
scroll to position [1490, 0]
